Goal: Task Accomplishment & Management: Manage account settings

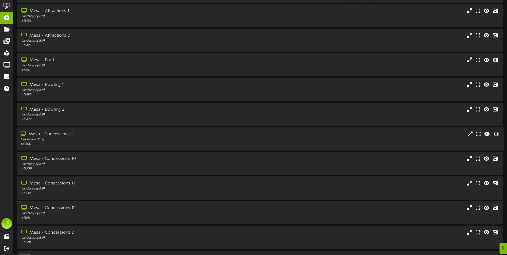
scroll to position [32, 0]
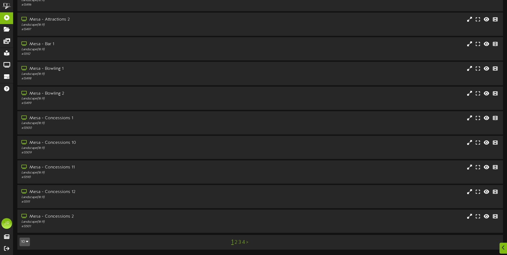
click at [239, 242] on link "3" at bounding box center [240, 243] width 3 height 6
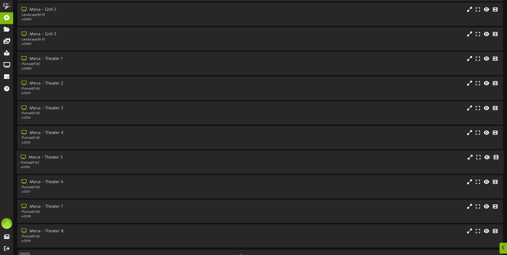
scroll to position [32, 0]
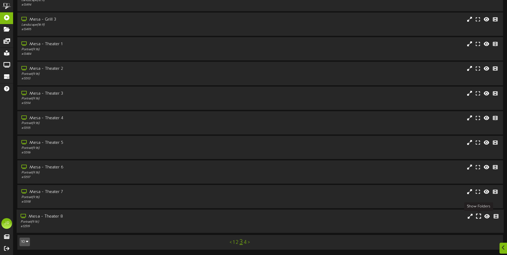
click at [479, 216] on icon at bounding box center [478, 216] width 5 height 6
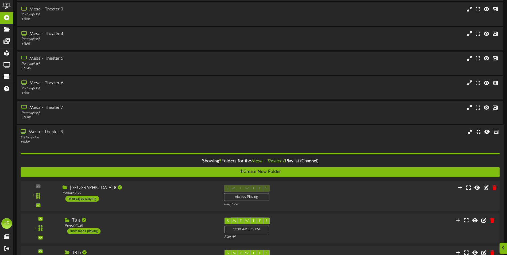
scroll to position [223, 0]
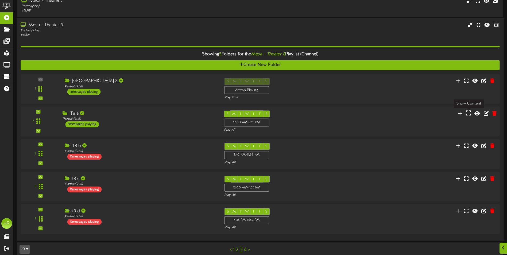
click at [468, 114] on icon at bounding box center [468, 113] width 5 height 6
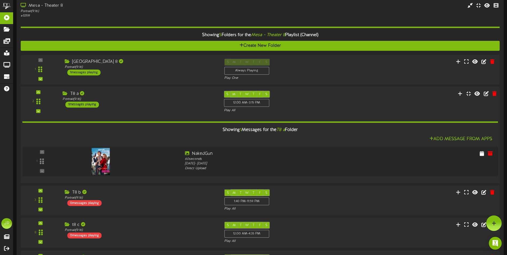
scroll to position [216, 0]
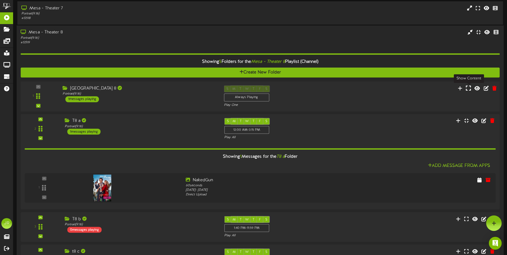
click at [469, 89] on icon at bounding box center [468, 88] width 5 height 6
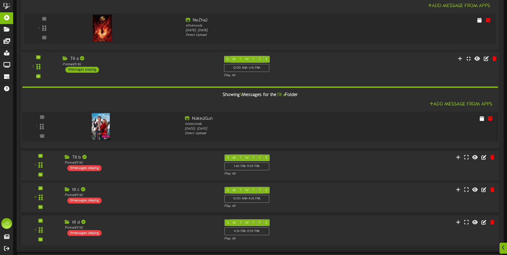
scroll to position [349, 0]
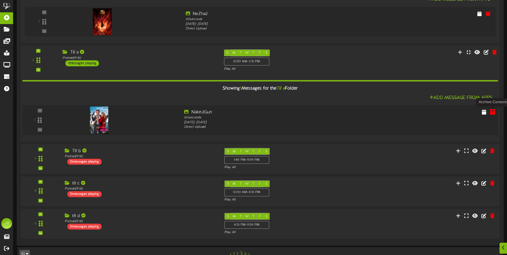
click at [492, 113] on icon at bounding box center [493, 112] width 6 height 6
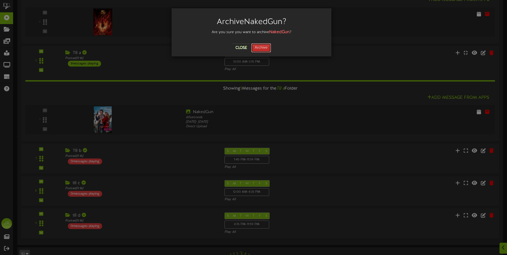
click at [263, 48] on button "Archive" at bounding box center [261, 47] width 20 height 9
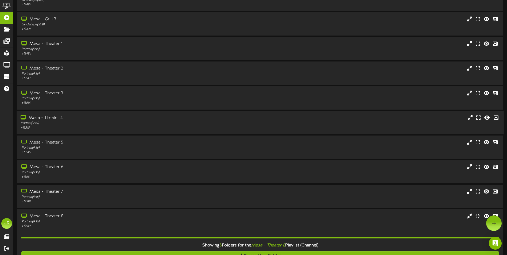
scroll to position [22, 0]
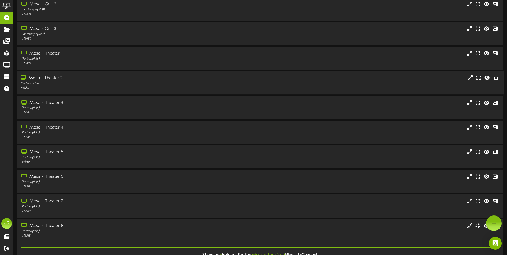
click at [49, 77] on div "Mesa - Theater 2" at bounding box center [118, 78] width 195 height 6
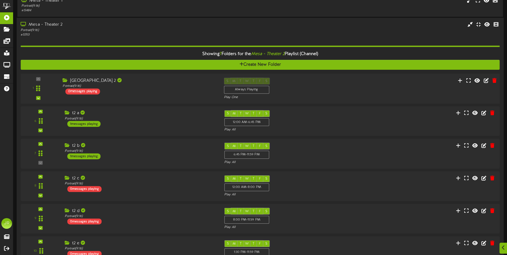
scroll to position [76, 0]
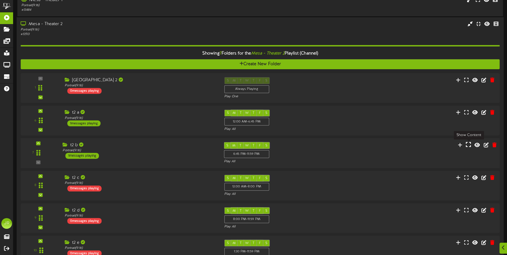
click at [469, 146] on icon at bounding box center [468, 145] width 5 height 6
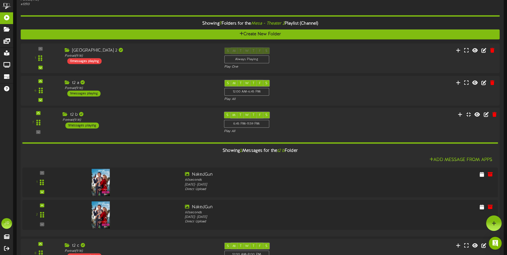
scroll to position [103, 0]
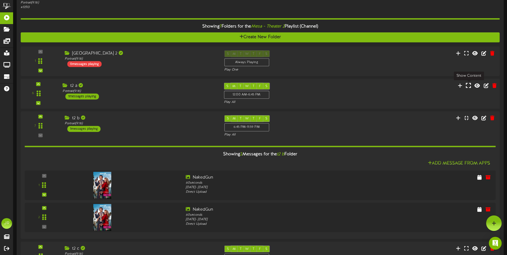
click at [469, 86] on icon at bounding box center [468, 86] width 5 height 6
